Goal: Task Accomplishment & Management: Manage account settings

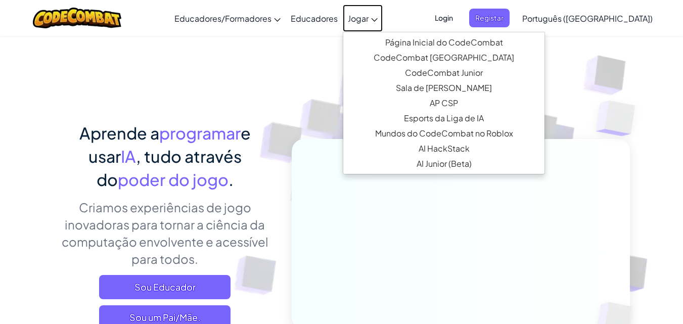
drag, startPoint x: 0, startPoint y: 0, endPoint x: 400, endPoint y: 21, distance: 400.9
click at [378, 21] on icon at bounding box center [375, 20] width 6 height 4
select select "pt-PT"
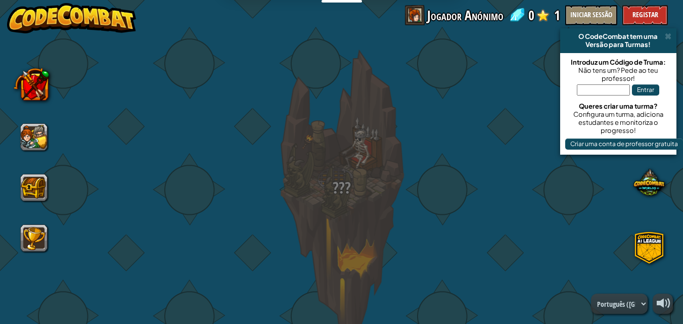
select select "pt-PT"
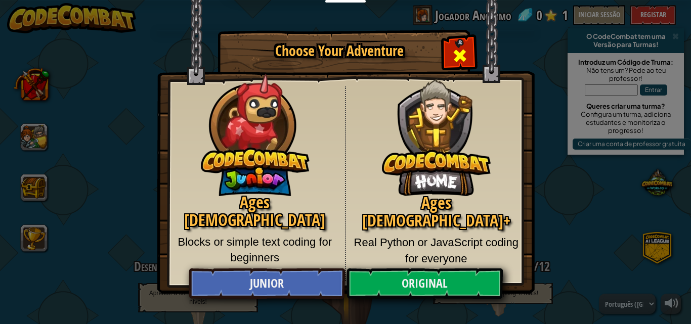
click at [461, 49] on span "Close modal" at bounding box center [459, 56] width 16 height 16
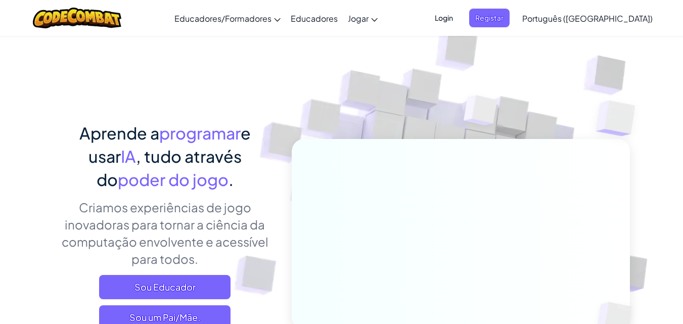
click at [459, 12] on span "Login" at bounding box center [444, 18] width 30 height 19
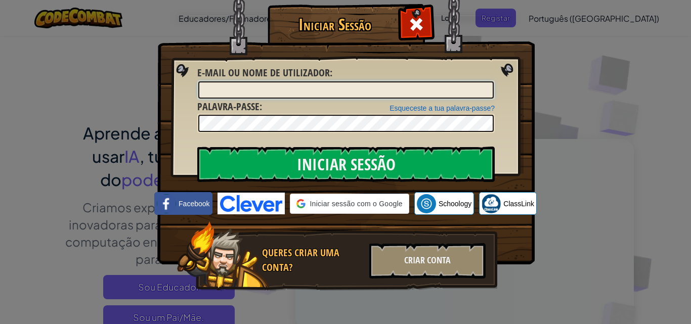
click at [356, 83] on input "E-mail ou nome de utilizador :" at bounding box center [345, 89] width 295 height 17
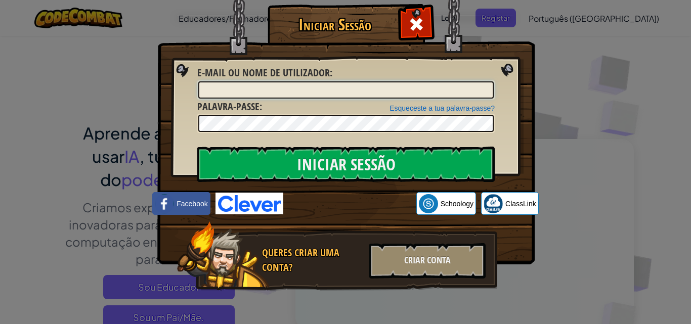
type input "[PERSON_NAME]"
click at [270, 144] on img at bounding box center [345, 117] width 377 height 294
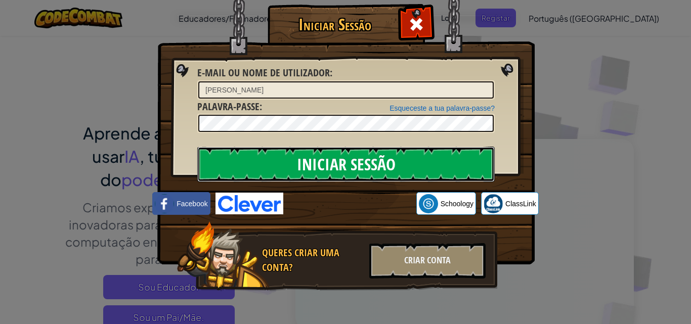
click at [270, 151] on input "Iniciar Sessão" at bounding box center [345, 164] width 297 height 35
click at [283, 166] on input "Iniciar Sessão" at bounding box center [345, 164] width 297 height 35
click at [286, 160] on input "Iniciar Sessão" at bounding box center [345, 164] width 297 height 35
click at [340, 157] on input "Iniciar Sessão" at bounding box center [345, 164] width 297 height 35
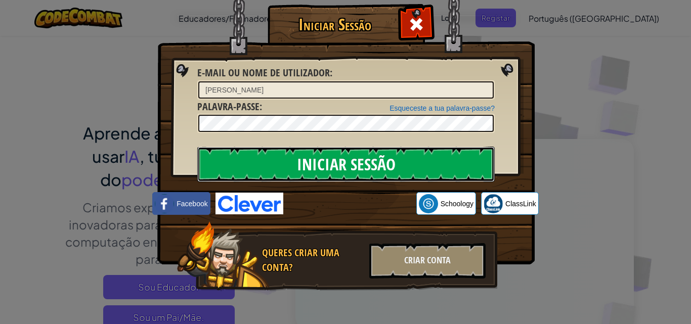
click at [340, 157] on input "Iniciar Sessão" at bounding box center [345, 164] width 297 height 35
click at [339, 157] on input "Iniciar Sessão" at bounding box center [345, 164] width 297 height 35
click at [337, 156] on input "Iniciar Sessão" at bounding box center [345, 164] width 297 height 35
drag, startPoint x: 336, startPoint y: 156, endPoint x: 320, endPoint y: 152, distance: 15.7
click at [329, 153] on input "Iniciar Sessão" at bounding box center [345, 164] width 297 height 35
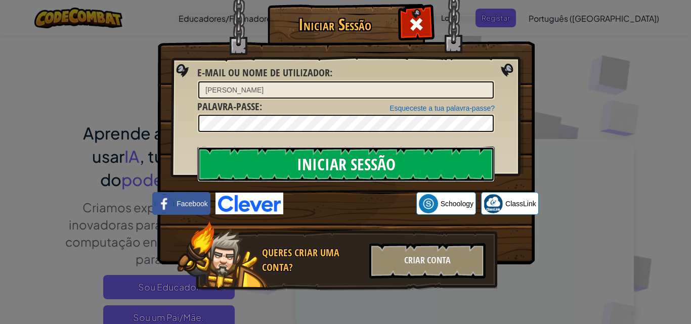
drag, startPoint x: 320, startPoint y: 152, endPoint x: 310, endPoint y: 154, distance: 10.4
click at [312, 155] on input "Iniciar Sessão" at bounding box center [345, 164] width 297 height 35
drag, startPoint x: 310, startPoint y: 154, endPoint x: 323, endPoint y: 166, distance: 16.8
click at [310, 153] on input "Iniciar Sessão" at bounding box center [345, 164] width 297 height 35
click at [319, 166] on input "Iniciar Sessão" at bounding box center [345, 164] width 297 height 35
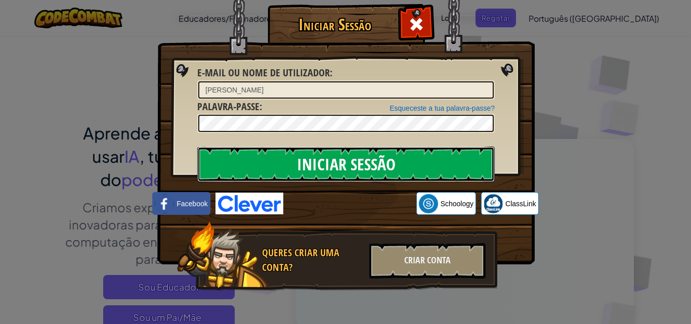
click at [317, 165] on input "Iniciar Sessão" at bounding box center [345, 164] width 297 height 35
click at [313, 161] on input "Iniciar Sessão" at bounding box center [345, 164] width 297 height 35
click at [312, 168] on input "Iniciar Sessão" at bounding box center [345, 164] width 297 height 35
click at [311, 168] on input "Iniciar Sessão" at bounding box center [345, 164] width 297 height 35
click at [310, 167] on input "Iniciar Sessão" at bounding box center [345, 164] width 297 height 35
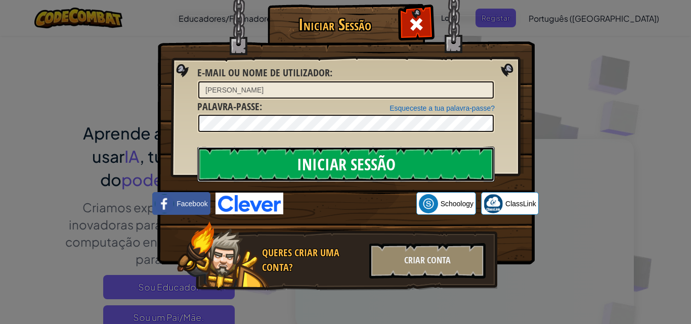
click at [310, 165] on input "Iniciar Sessão" at bounding box center [345, 164] width 297 height 35
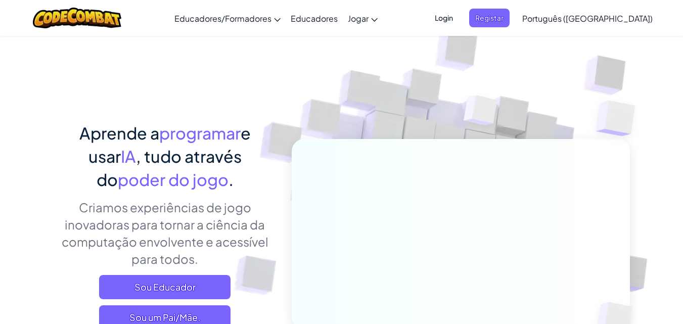
click at [459, 17] on span "Login" at bounding box center [444, 18] width 30 height 19
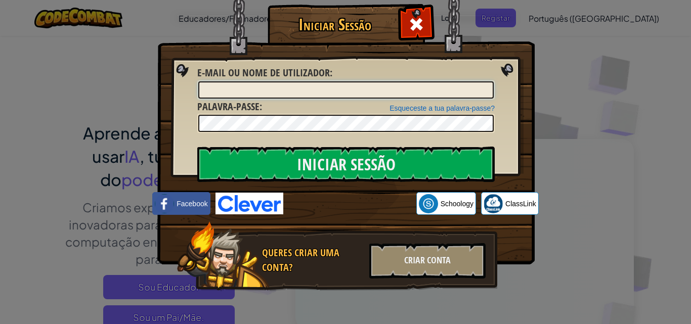
click at [414, 86] on input "E-mail ou nome de utilizador :" at bounding box center [345, 89] width 295 height 17
type input "[PERSON_NAME]"
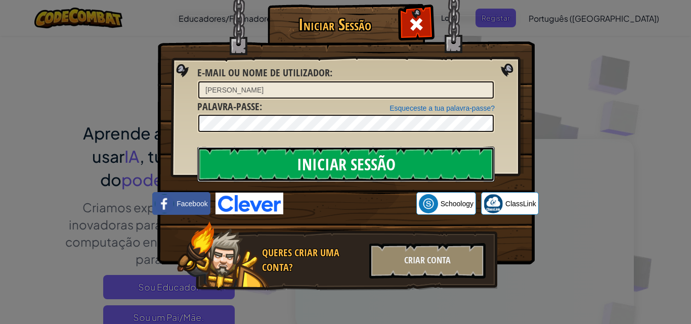
click at [326, 158] on input "Iniciar Sessão" at bounding box center [345, 164] width 297 height 35
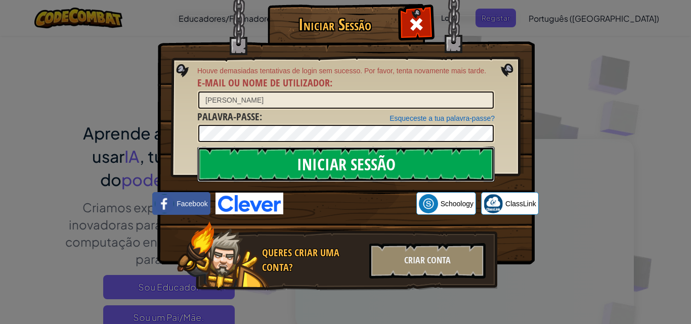
drag, startPoint x: 207, startPoint y: 162, endPoint x: 206, endPoint y: 156, distance: 6.1
click at [206, 157] on input "Iniciar Sessão" at bounding box center [345, 164] width 297 height 35
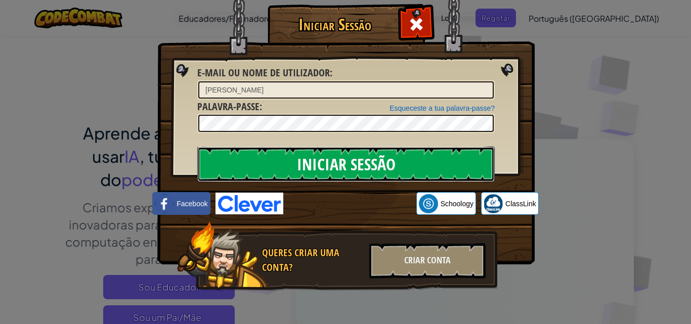
click at [206, 156] on input "Iniciar Sessão" at bounding box center [345, 164] width 297 height 35
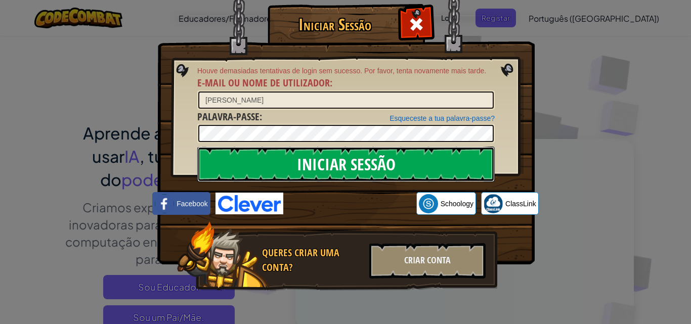
click at [208, 159] on input "Iniciar Sessão" at bounding box center [345, 164] width 297 height 35
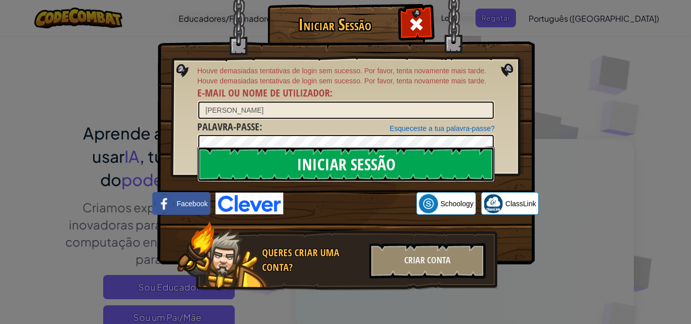
click at [209, 160] on input "Iniciar Sessão" at bounding box center [345, 164] width 297 height 35
click at [209, 159] on input "Iniciar Sessão" at bounding box center [345, 164] width 297 height 35
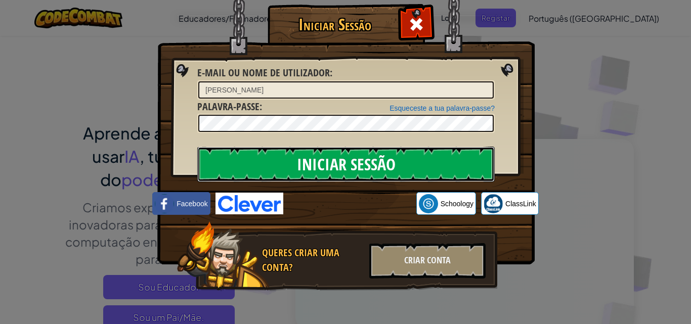
click at [208, 157] on input "Iniciar Sessão" at bounding box center [345, 164] width 297 height 35
click at [207, 156] on input "Iniciar Sessão" at bounding box center [345, 164] width 297 height 35
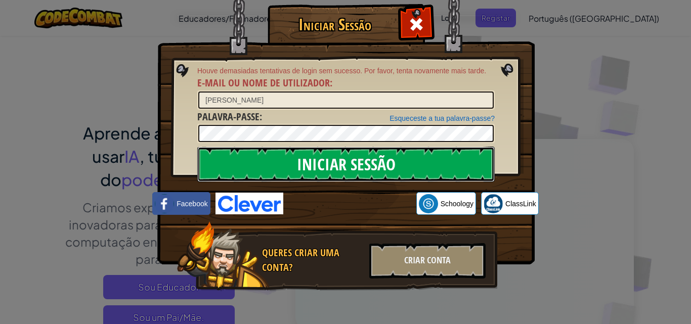
click at [204, 157] on input "Iniciar Sessão" at bounding box center [345, 164] width 297 height 35
drag, startPoint x: 204, startPoint y: 165, endPoint x: 202, endPoint y: 171, distance: 6.7
click at [202, 172] on input "Iniciar Sessão" at bounding box center [345, 164] width 297 height 35
click at [203, 170] on input "Iniciar Sessão" at bounding box center [345, 164] width 297 height 35
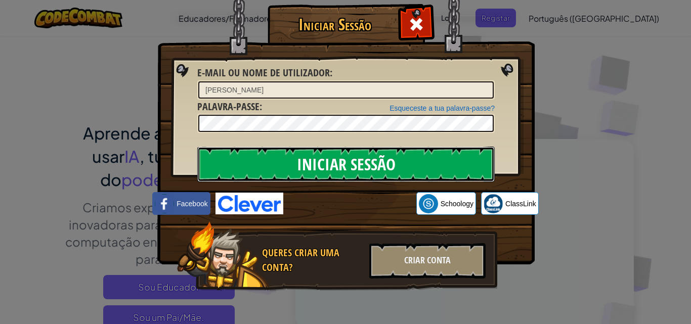
click at [203, 169] on input "Iniciar Sessão" at bounding box center [345, 164] width 297 height 35
click at [203, 168] on input "Iniciar Sessão" at bounding box center [345, 164] width 297 height 35
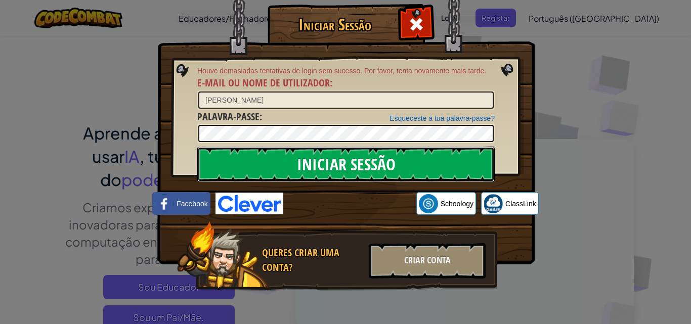
click at [203, 167] on input "Iniciar Sessão" at bounding box center [345, 164] width 297 height 35
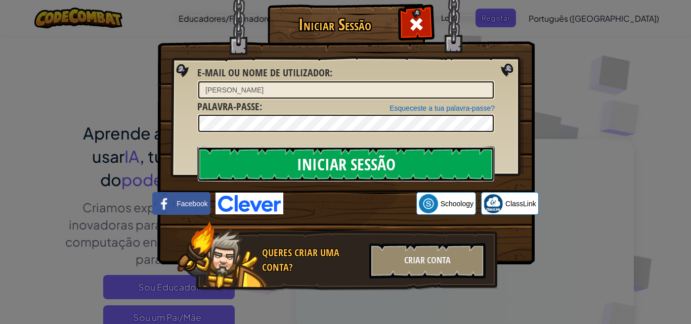
click at [202, 167] on input "Iniciar Sessão" at bounding box center [345, 164] width 297 height 35
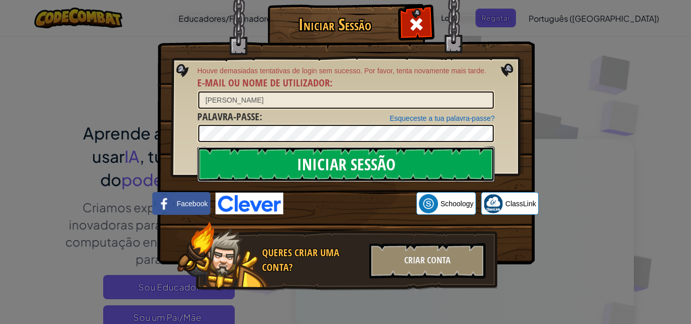
click at [202, 166] on input "Iniciar Sessão" at bounding box center [345, 164] width 297 height 35
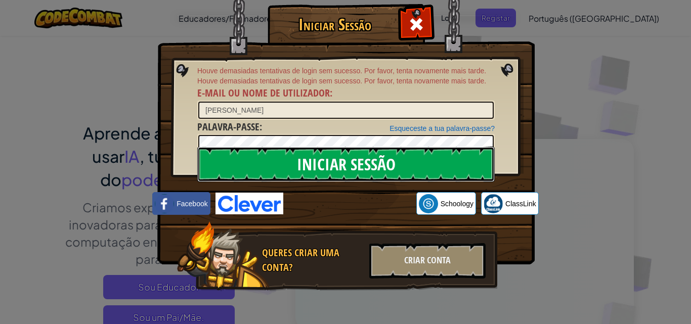
click at [201, 165] on input "Iniciar Sessão" at bounding box center [345, 164] width 297 height 35
click at [200, 164] on input "Iniciar Sessão" at bounding box center [345, 164] width 297 height 35
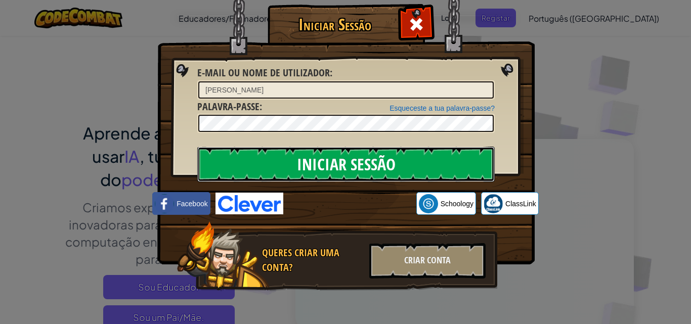
click at [200, 164] on input "Iniciar Sessão" at bounding box center [345, 164] width 297 height 35
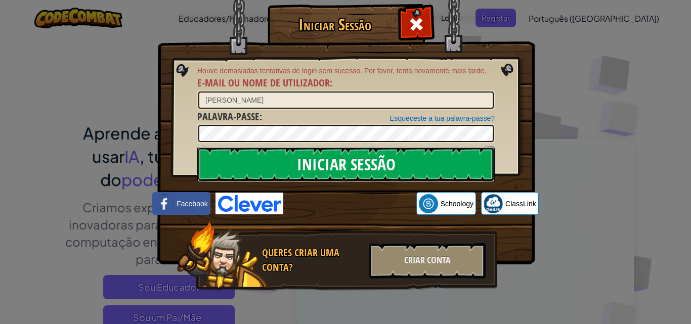
click at [201, 166] on input "Iniciar Sessão" at bounding box center [345, 164] width 297 height 35
click at [202, 166] on input "Iniciar Sessão" at bounding box center [345, 164] width 297 height 35
click at [202, 167] on input "Iniciar Sessão" at bounding box center [345, 164] width 297 height 35
click at [201, 165] on input "Iniciar Sessão" at bounding box center [345, 164] width 297 height 35
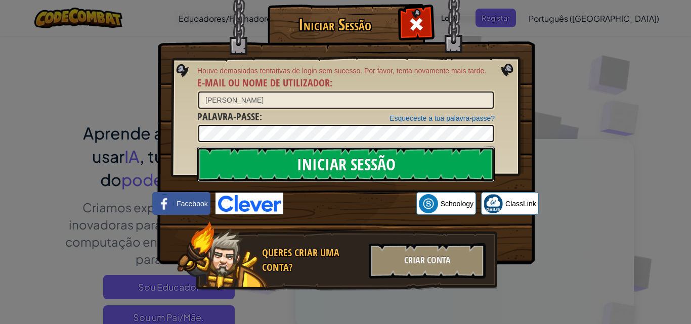
click at [202, 163] on input "Iniciar Sessão" at bounding box center [345, 164] width 297 height 35
click at [202, 162] on input "Iniciar Sessão" at bounding box center [345, 164] width 297 height 35
click at [204, 164] on input "Iniciar Sessão" at bounding box center [345, 164] width 297 height 35
click at [204, 162] on input "Iniciar Sessão" at bounding box center [345, 164] width 297 height 35
click at [209, 164] on input "Iniciar Sessão" at bounding box center [345, 164] width 297 height 35
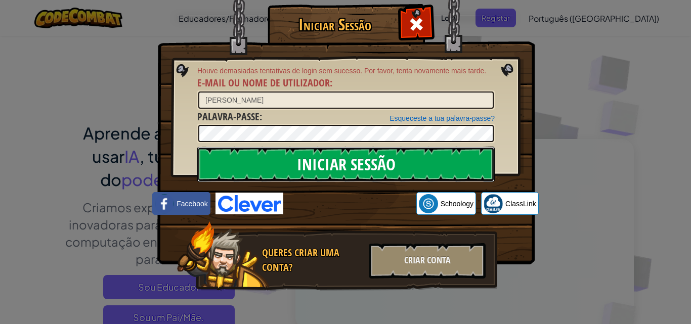
click at [213, 163] on input "Iniciar Sessão" at bounding box center [345, 164] width 297 height 35
click at [213, 164] on input "Iniciar Sessão" at bounding box center [345, 164] width 297 height 35
click at [213, 162] on input "Iniciar Sessão" at bounding box center [345, 164] width 297 height 35
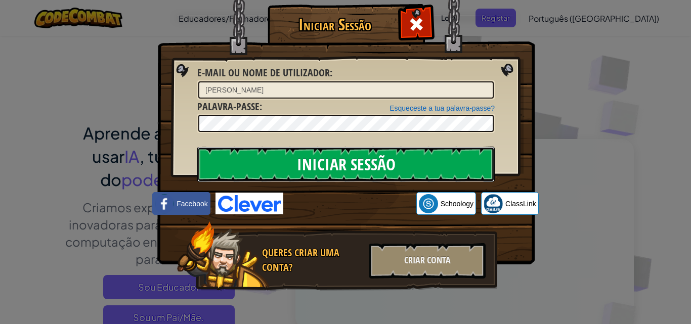
click at [211, 160] on input "Iniciar Sessão" at bounding box center [345, 164] width 297 height 35
click at [211, 161] on input "Iniciar Sessão" at bounding box center [345, 164] width 297 height 35
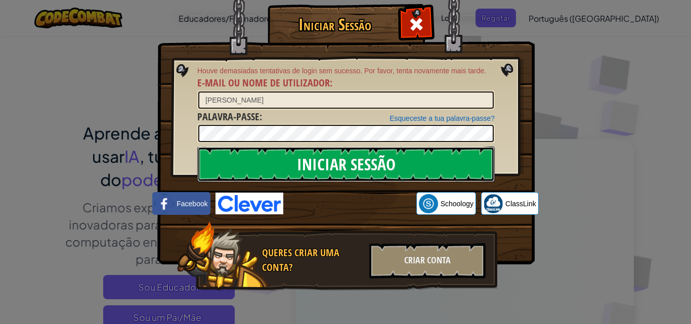
click at [212, 169] on input "Iniciar Sessão" at bounding box center [345, 164] width 297 height 35
click at [210, 167] on input "Iniciar Sessão" at bounding box center [345, 164] width 297 height 35
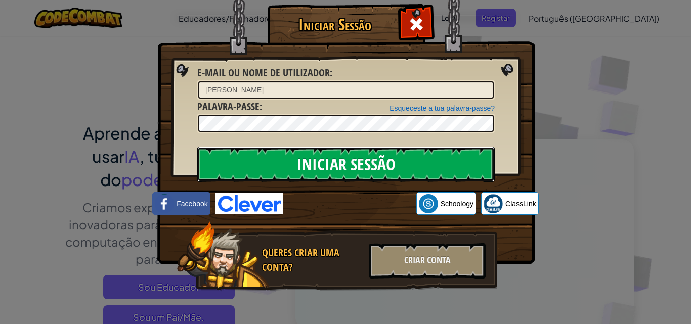
click at [212, 171] on input "Iniciar Sessão" at bounding box center [345, 164] width 297 height 35
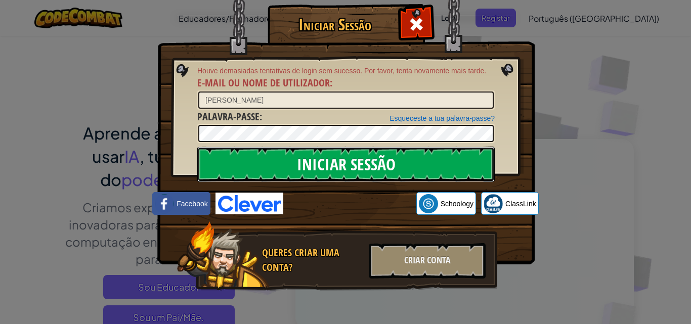
click at [210, 170] on input "Iniciar Sessão" at bounding box center [345, 164] width 297 height 35
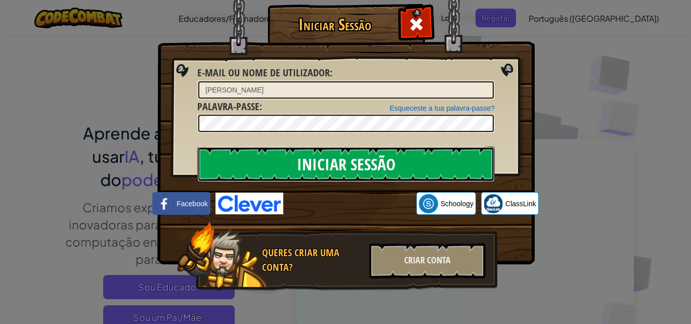
click at [210, 169] on input "Iniciar Sessão" at bounding box center [345, 164] width 297 height 35
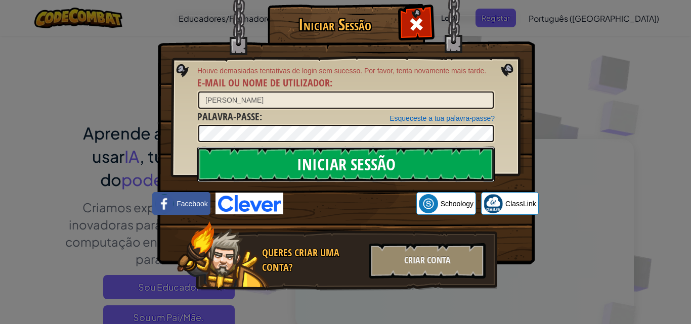
click at [211, 169] on input "Iniciar Sessão" at bounding box center [345, 164] width 297 height 35
click at [210, 166] on input "Iniciar Sessão" at bounding box center [345, 164] width 297 height 35
click at [209, 164] on input "Iniciar Sessão" at bounding box center [345, 164] width 297 height 35
drag, startPoint x: 209, startPoint y: 163, endPoint x: 207, endPoint y: 168, distance: 5.2
click at [206, 165] on input "Iniciar Sessão" at bounding box center [345, 164] width 297 height 35
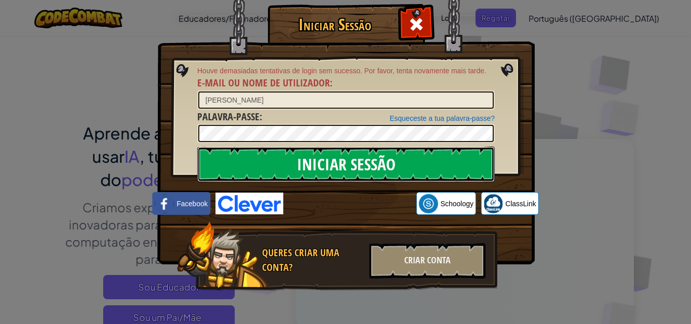
click at [208, 167] on input "Iniciar Sessão" at bounding box center [345, 164] width 297 height 35
click at [208, 165] on input "Iniciar Sessão" at bounding box center [345, 164] width 297 height 35
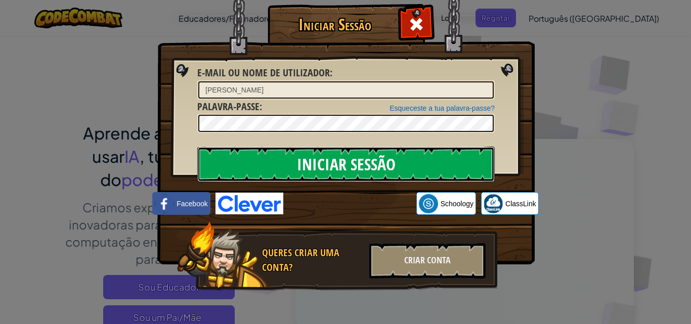
click at [208, 164] on input "Iniciar Sessão" at bounding box center [345, 164] width 297 height 35
click at [213, 161] on input "Iniciar Sessão" at bounding box center [345, 164] width 297 height 35
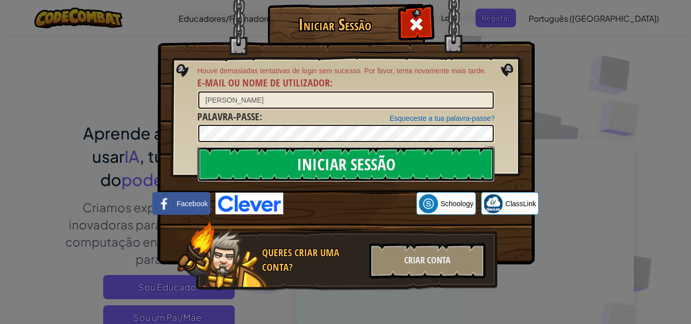
click at [213, 160] on input "Iniciar Sessão" at bounding box center [345, 164] width 297 height 35
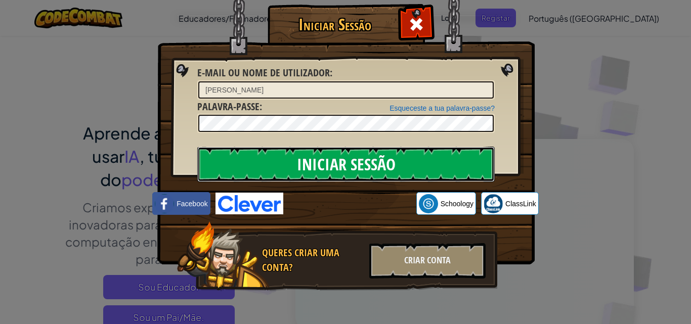
click at [213, 161] on input "Iniciar Sessão" at bounding box center [345, 164] width 297 height 35
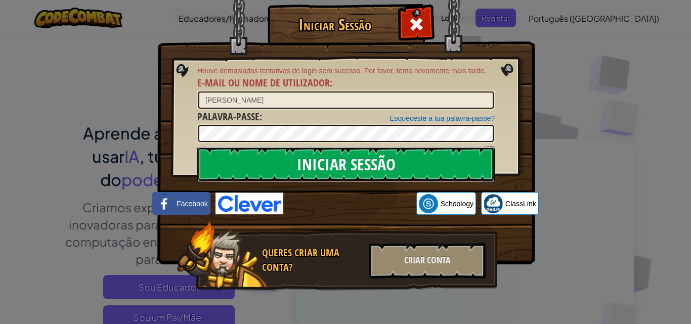
click at [215, 163] on input "Iniciar Sessão" at bounding box center [345, 164] width 297 height 35
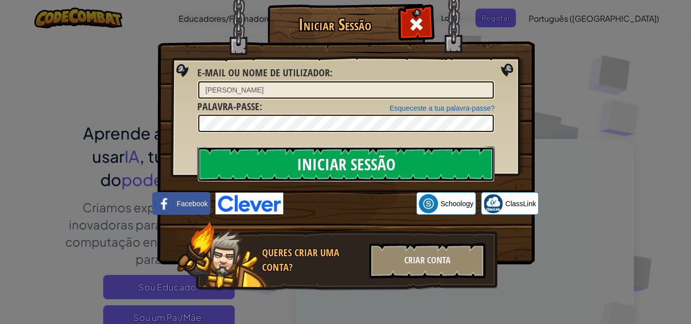
click at [216, 164] on input "Iniciar Sessão" at bounding box center [345, 164] width 297 height 35
drag, startPoint x: 215, startPoint y: 163, endPoint x: 209, endPoint y: 162, distance: 6.1
click at [209, 162] on input "Iniciar Sessão" at bounding box center [345, 164] width 297 height 35
